Goal: Check status: Check status

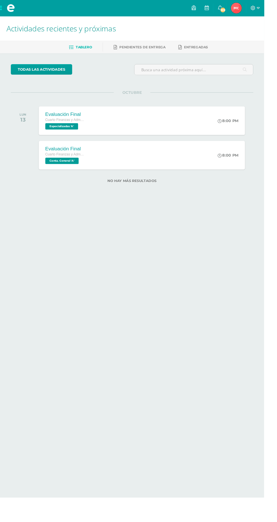
click at [255, 9] on span "Maikh Junnior Mi Perfil" at bounding box center [248, 8] width 14 height 11
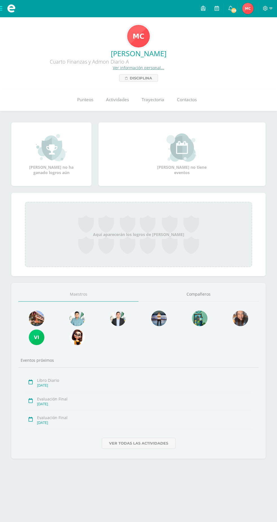
click at [81, 100] on span "Punteos" at bounding box center [85, 100] width 16 height 6
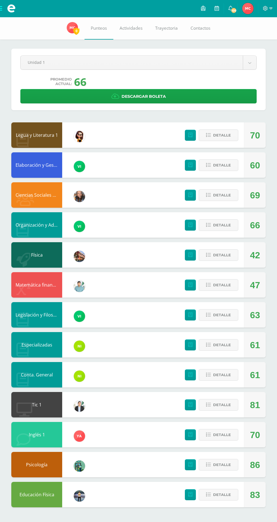
click at [74, 64] on body "Mis cursos Archivos Cerrar panel Ciencias Sociales y Formación Ciudadana Cuarto…" at bounding box center [138, 259] width 277 height 519
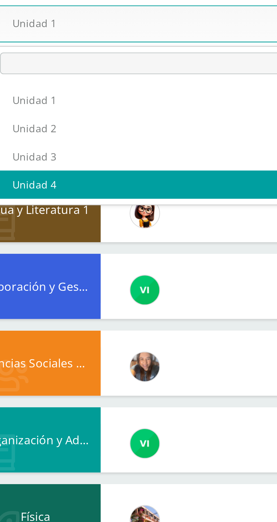
select select "Unidad 4"
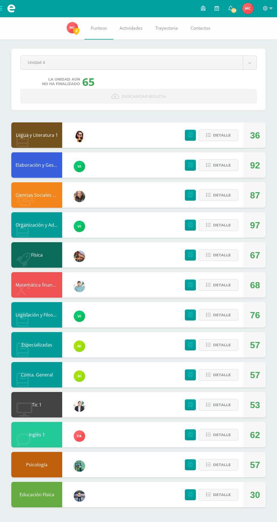
click at [259, 120] on div "Pendiente Unidad 4 Unidad 1 Unidad 2 Unidad 3 Unidad 4 La unidad aún no ha fina…" at bounding box center [138, 268] width 277 height 502
